Goal: Transaction & Acquisition: Purchase product/service

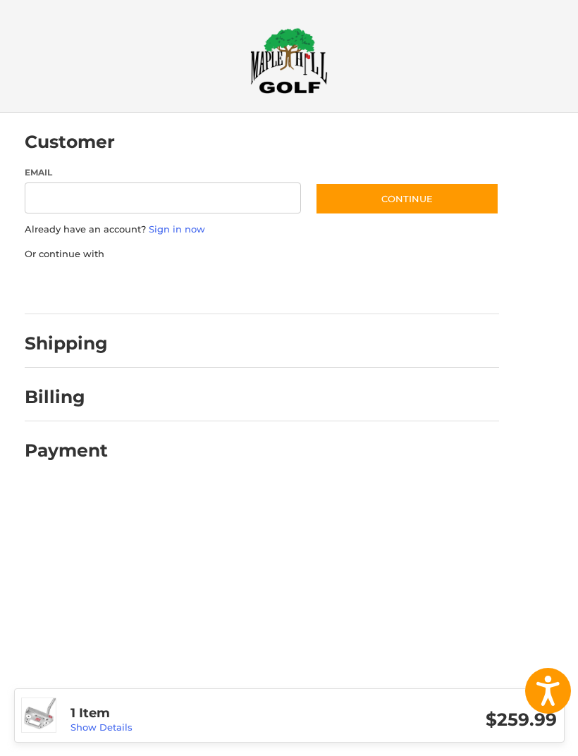
click at [484, 361] on div "Shipping" at bounding box center [262, 344] width 474 height 48
click at [481, 402] on div at bounding box center [309, 401] width 378 height 18
click at [456, 465] on div "Payment" at bounding box center [262, 451] width 474 height 48
click at [123, 724] on link "Show Details" at bounding box center [101, 726] width 62 height 11
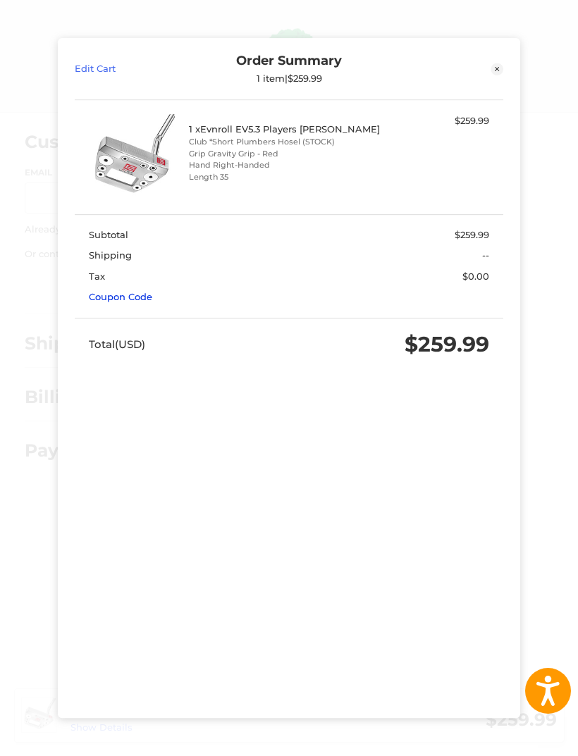
click at [136, 291] on link "Coupon Code" at bounding box center [120, 296] width 63 height 11
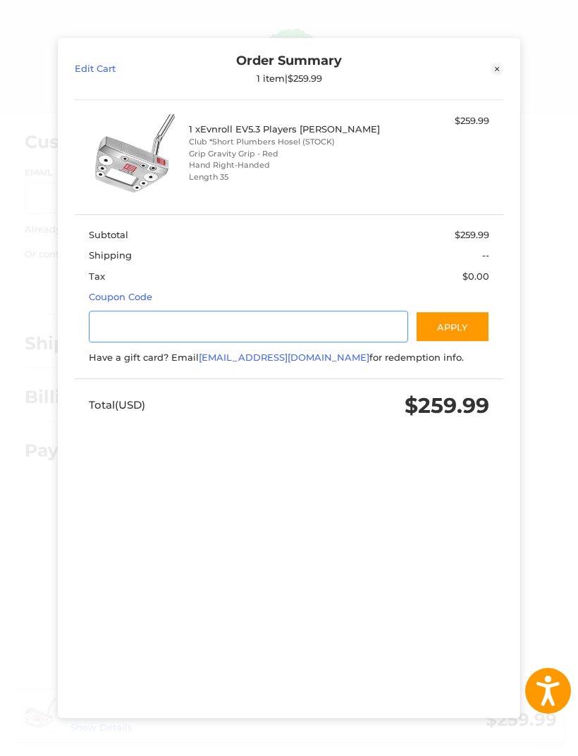
click at [345, 311] on input "Gift Certificate or Coupon Code" at bounding box center [248, 327] width 319 height 32
type input "******"
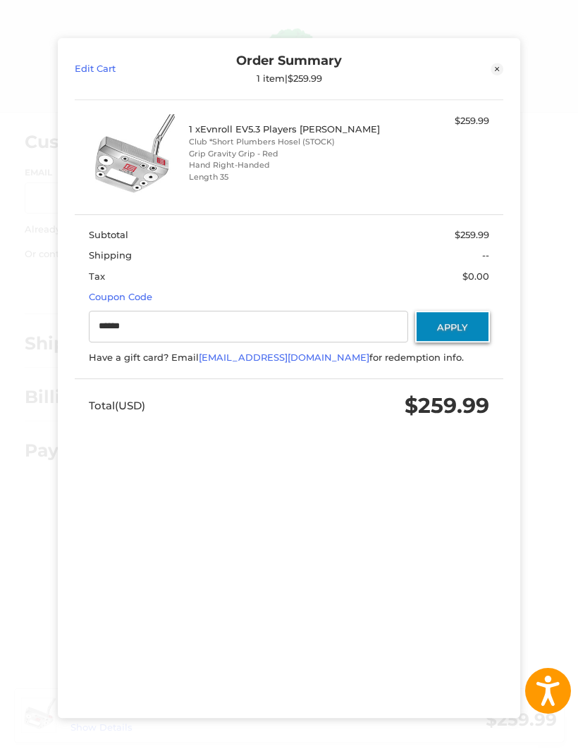
click at [468, 311] on button "Apply" at bounding box center [452, 327] width 75 height 32
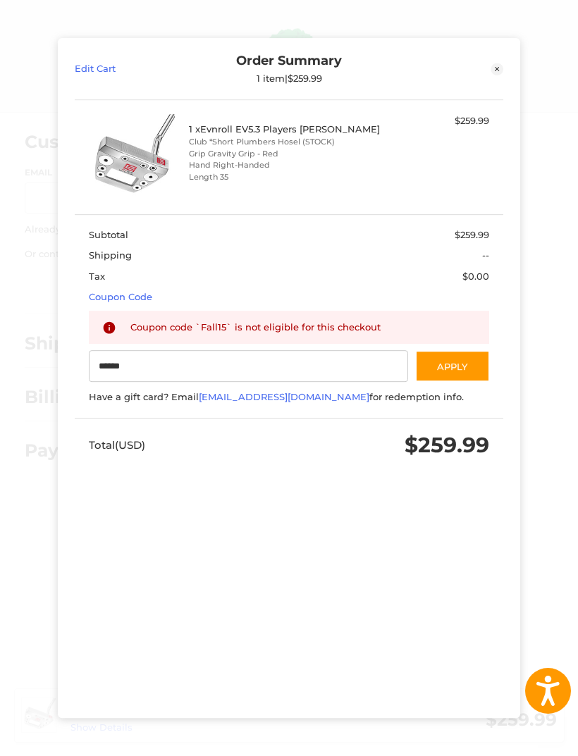
click at [500, 54] on link "Close" at bounding box center [449, 69] width 107 height 31
